Goal: Task Accomplishment & Management: Complete application form

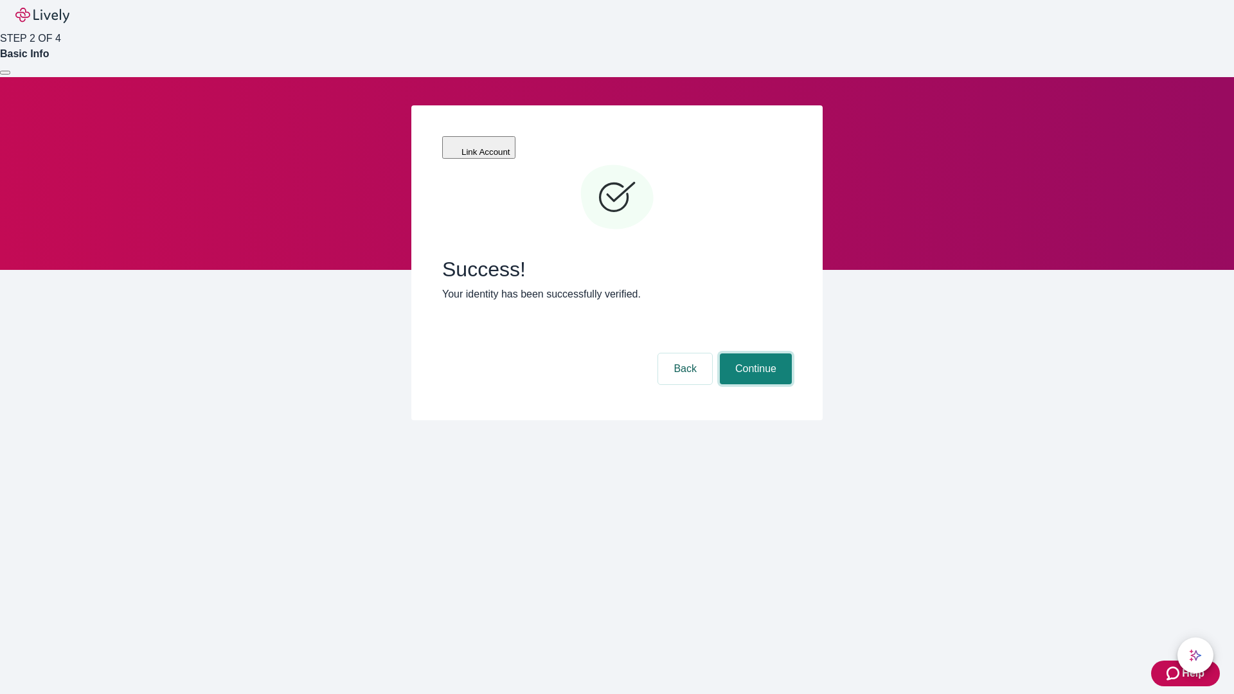
click at [754, 353] on button "Continue" at bounding box center [756, 368] width 72 height 31
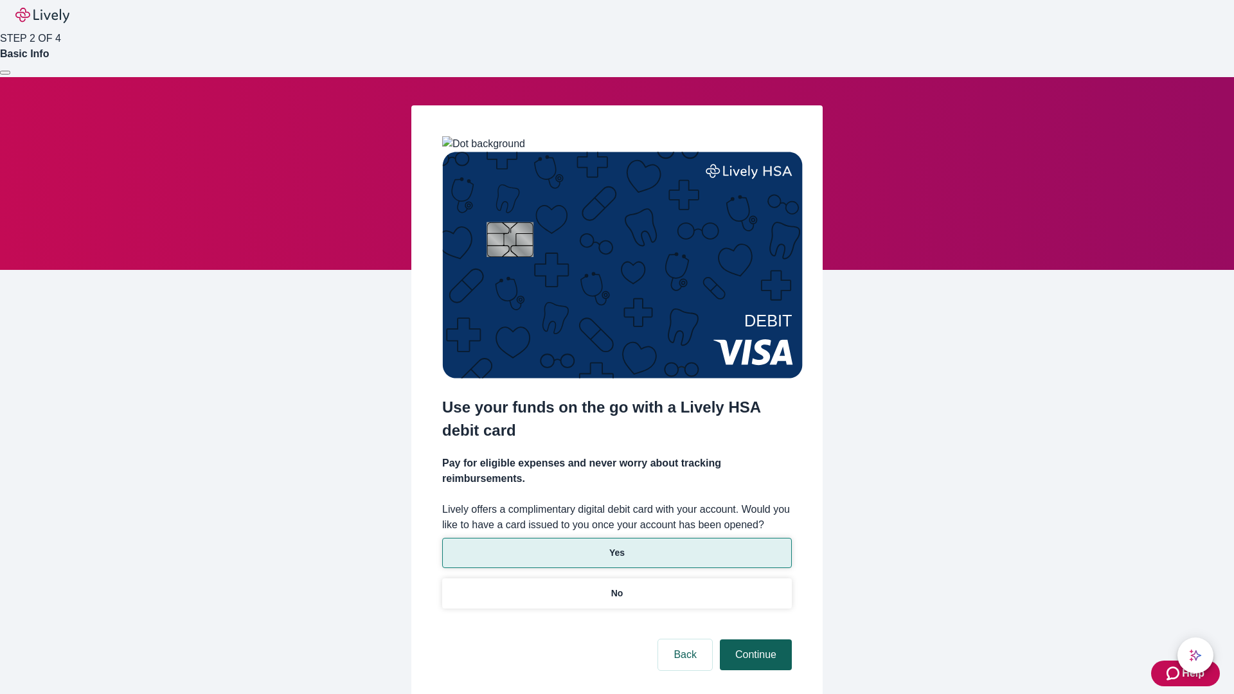
click at [616, 546] on p "Yes" at bounding box center [616, 552] width 15 height 13
click at [754, 639] on button "Continue" at bounding box center [756, 654] width 72 height 31
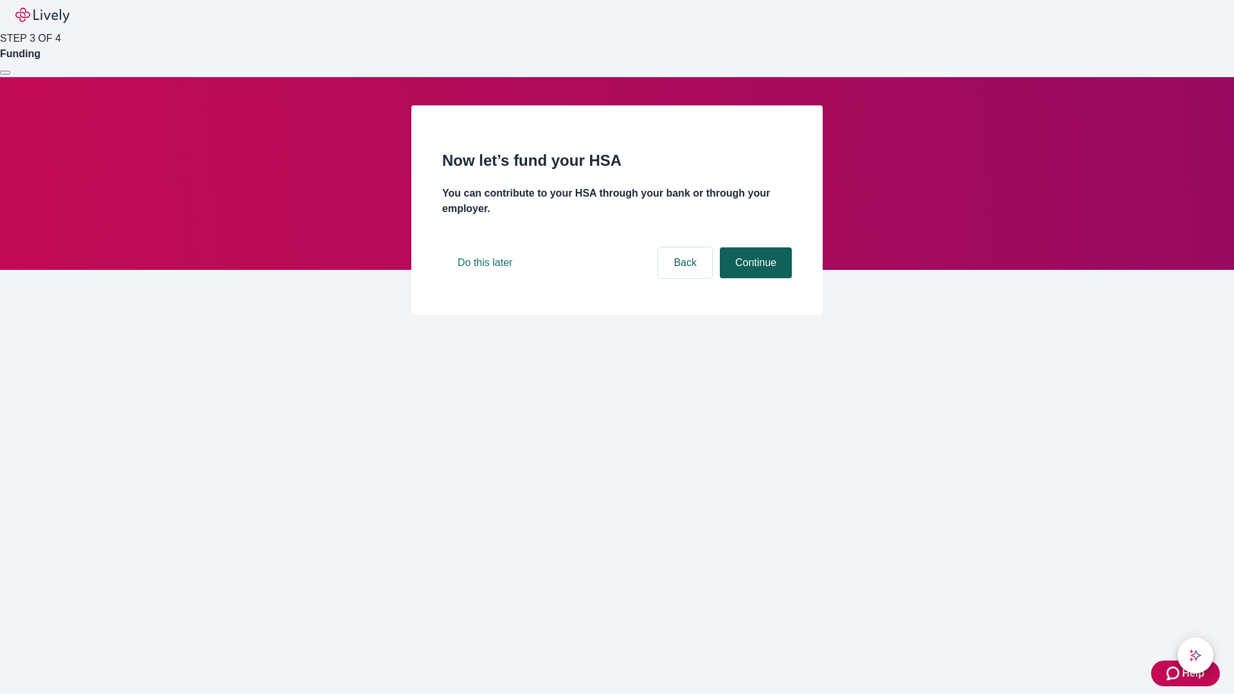
click at [754, 278] on button "Continue" at bounding box center [756, 262] width 72 height 31
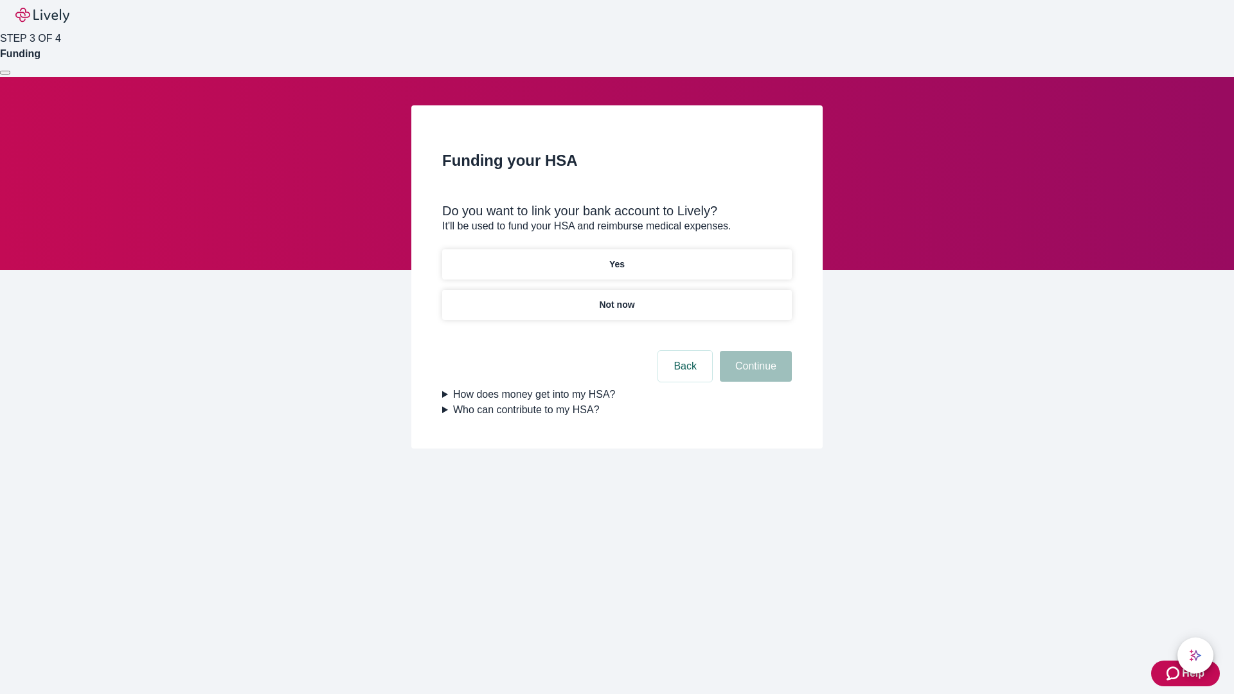
click at [616, 298] on p "Not now" at bounding box center [616, 304] width 35 height 13
click at [754, 374] on button "Continue" at bounding box center [756, 366] width 72 height 31
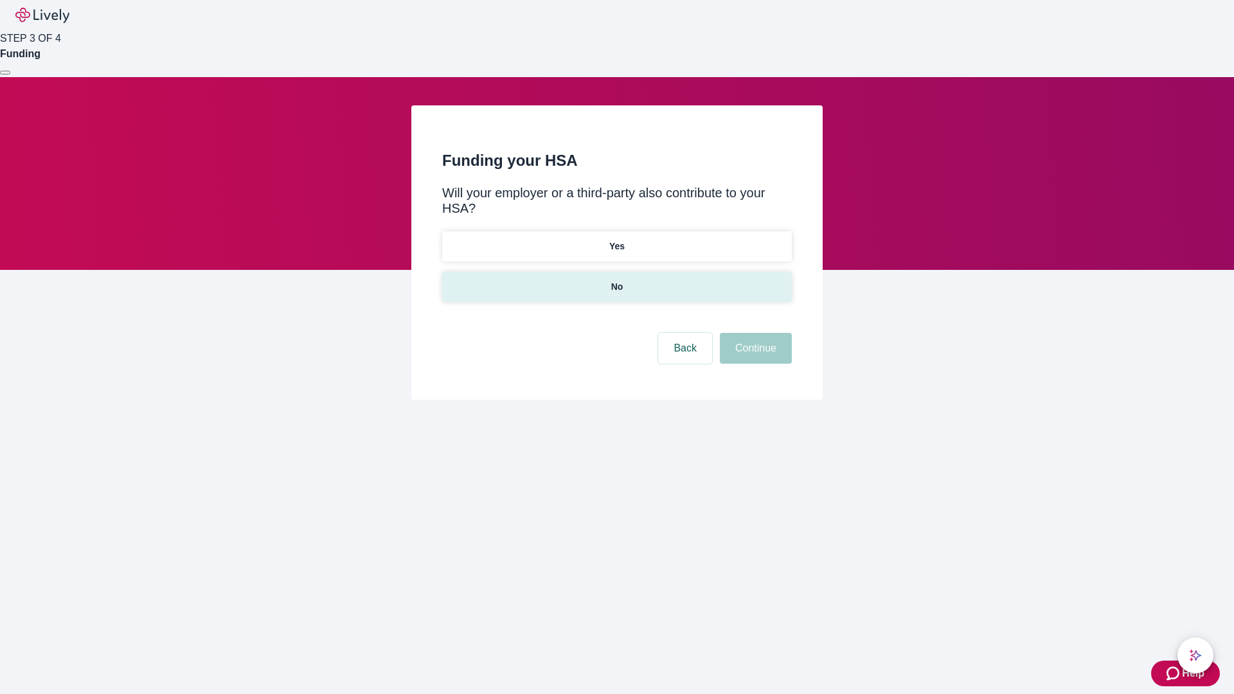
click at [616, 280] on p "No" at bounding box center [617, 286] width 12 height 13
click at [754, 333] on button "Continue" at bounding box center [756, 348] width 72 height 31
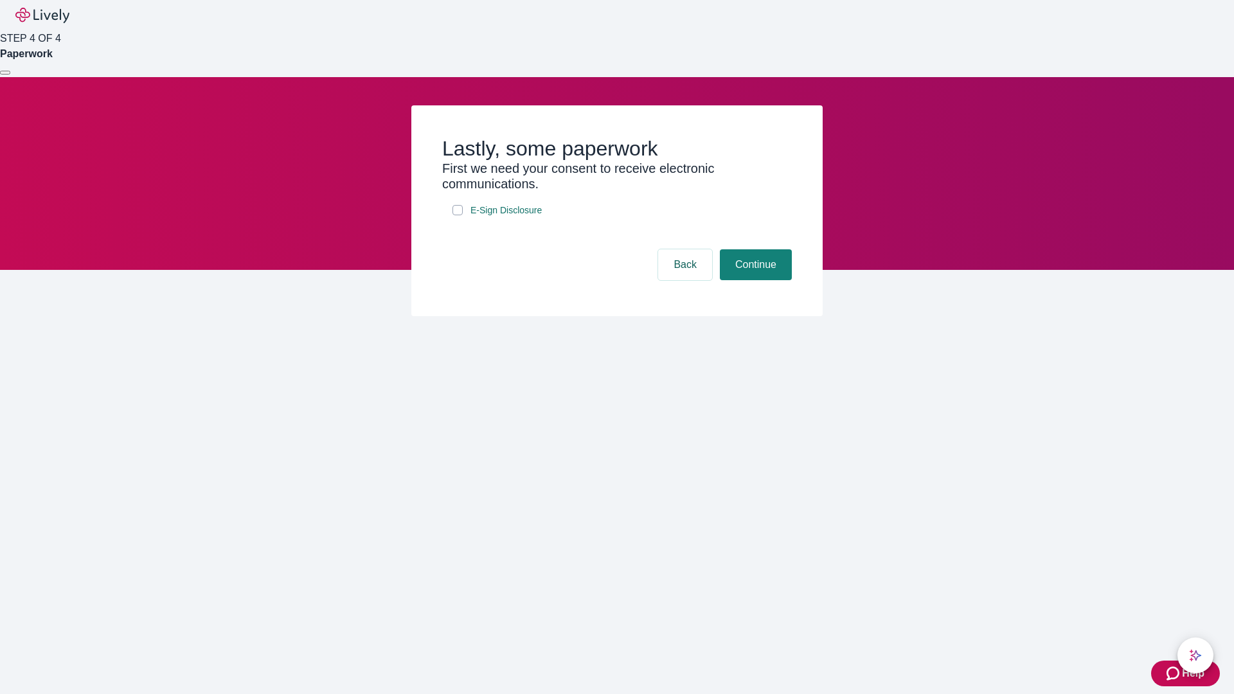
click at [458, 215] on input "E-Sign Disclosure" at bounding box center [457, 210] width 10 height 10
checkbox input "true"
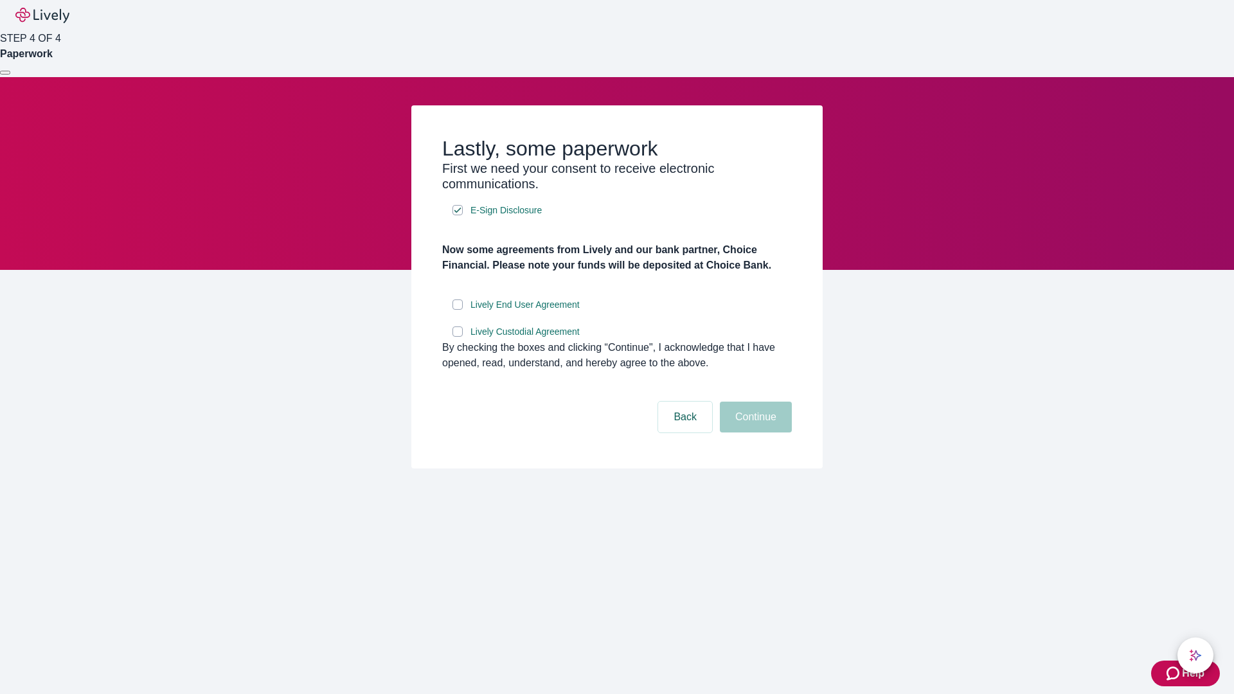
click at [458, 310] on input "Lively End User Agreement" at bounding box center [457, 304] width 10 height 10
checkbox input "true"
click at [458, 337] on input "Lively Custodial Agreement" at bounding box center [457, 331] width 10 height 10
checkbox input "true"
click at [754, 432] on button "Continue" at bounding box center [756, 417] width 72 height 31
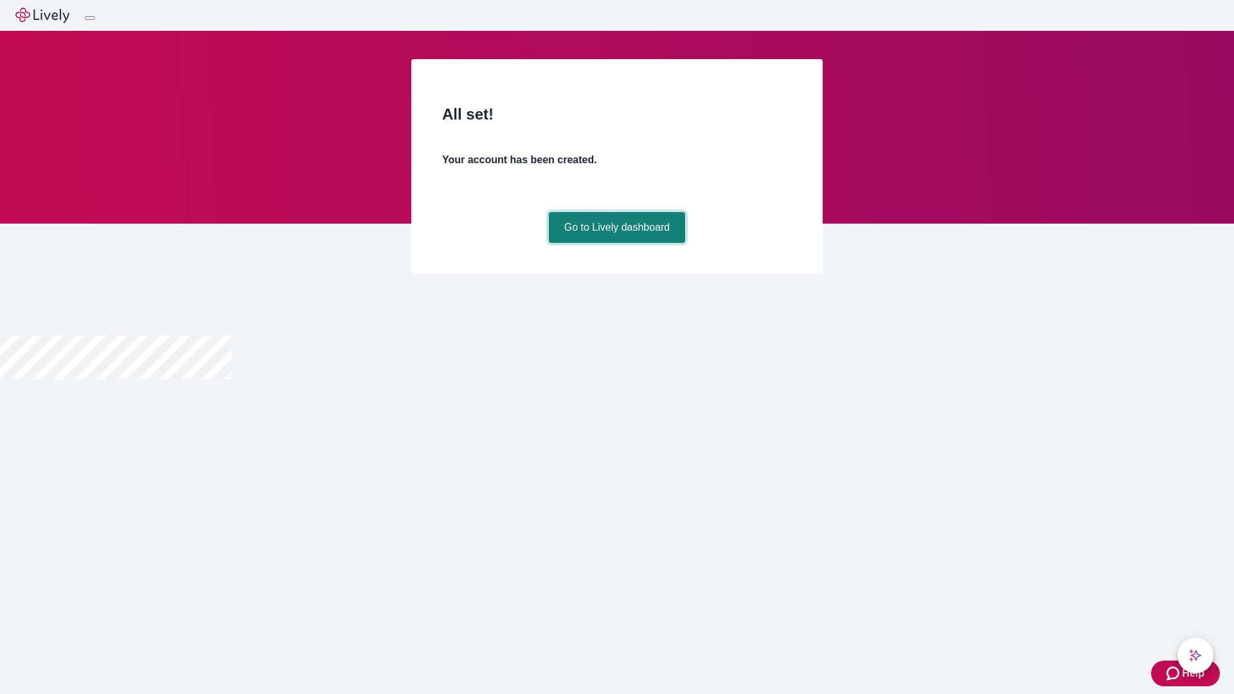
click at [616, 243] on link "Go to Lively dashboard" at bounding box center [617, 227] width 137 height 31
